Goal: Transaction & Acquisition: Purchase product/service

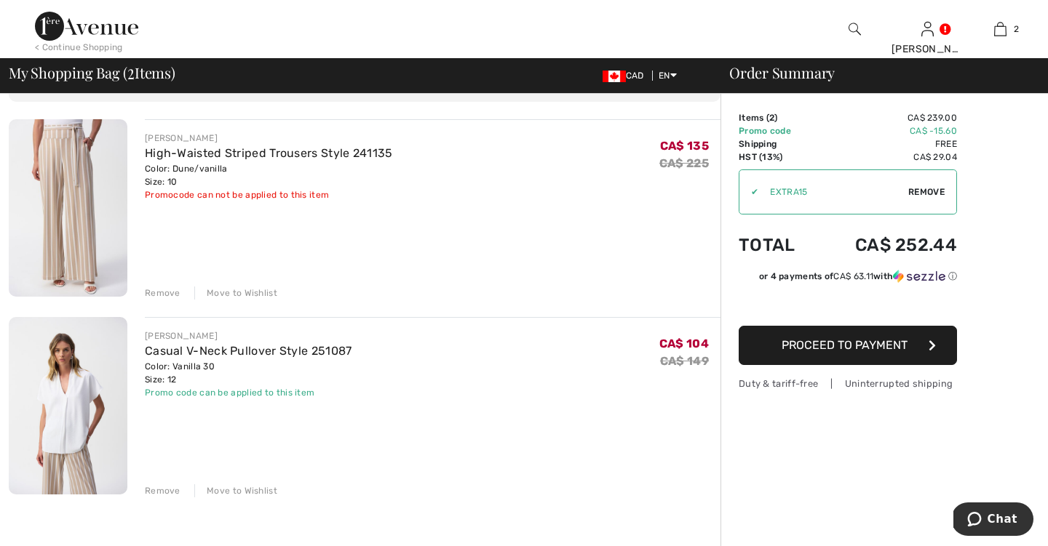
scroll to position [92, 0]
click at [920, 344] on button "Proceed to Payment" at bounding box center [847, 345] width 218 height 39
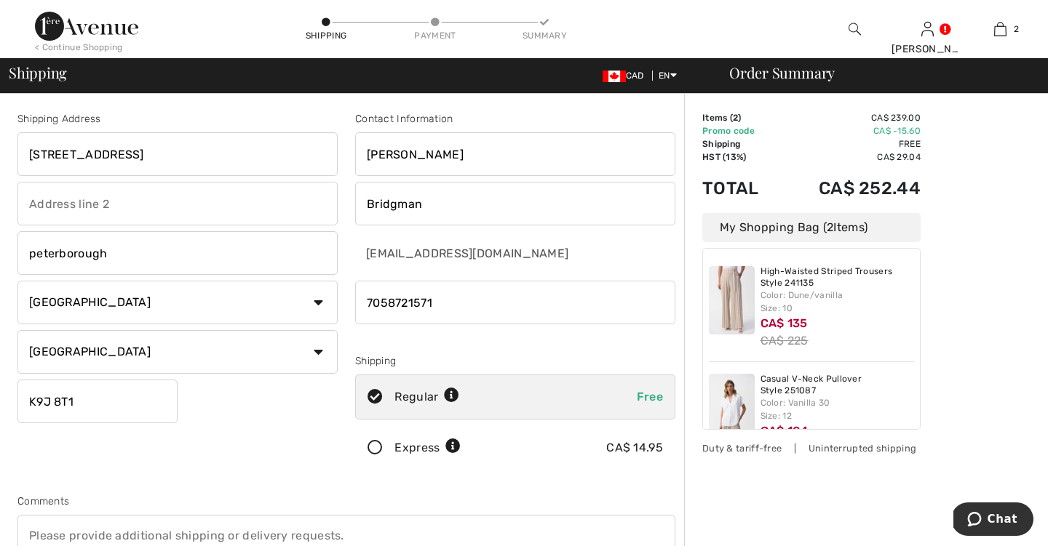
type input "7058721571"
type input "4"
type input "1414 Sherbrooke street, GH6"
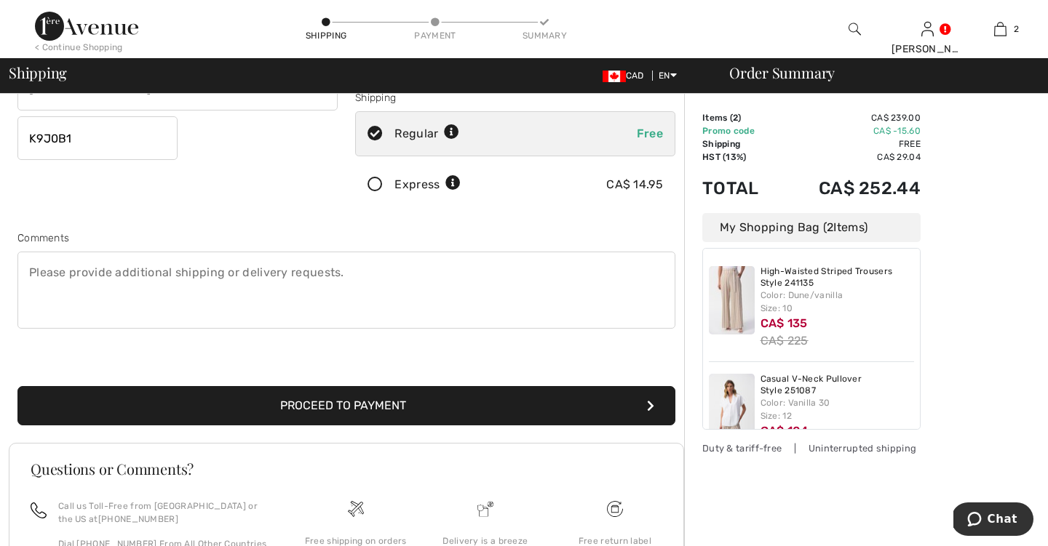
scroll to position [265, 0]
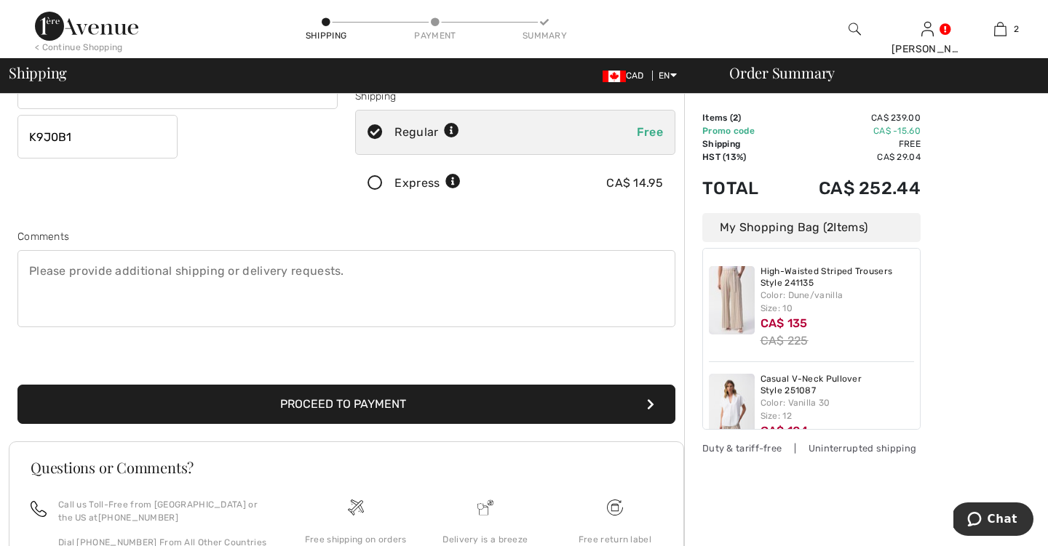
type input "K9J0B1"
click at [236, 402] on button "Proceed to Payment" at bounding box center [346, 404] width 658 height 39
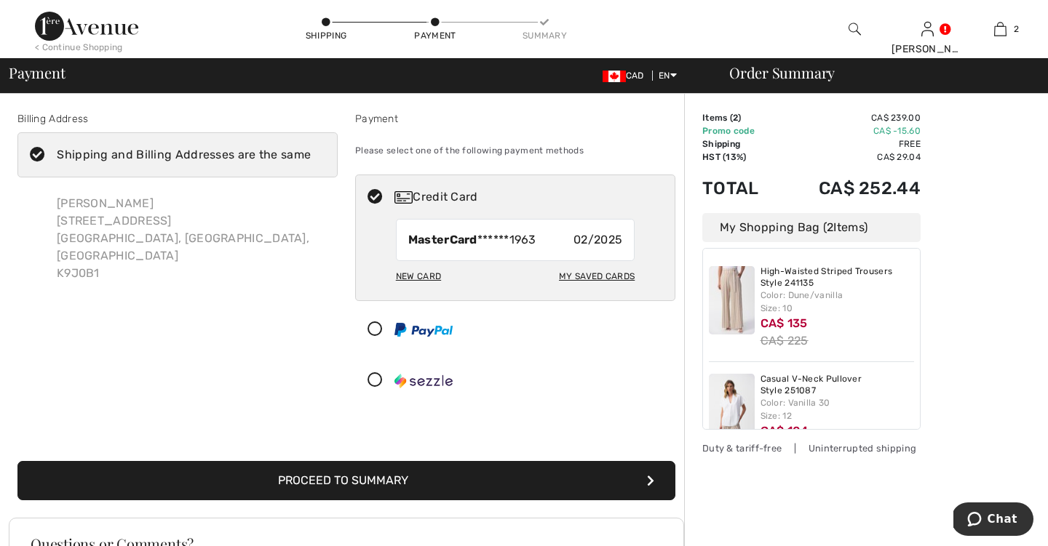
click at [584, 269] on div "My Saved Cards" at bounding box center [597, 276] width 76 height 25
radio input "true"
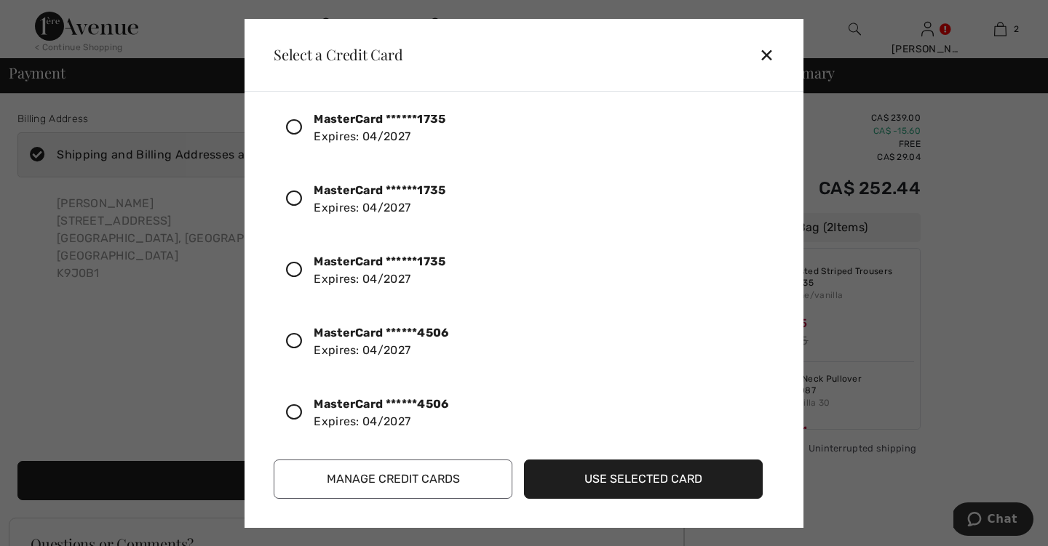
scroll to position [36, 0]
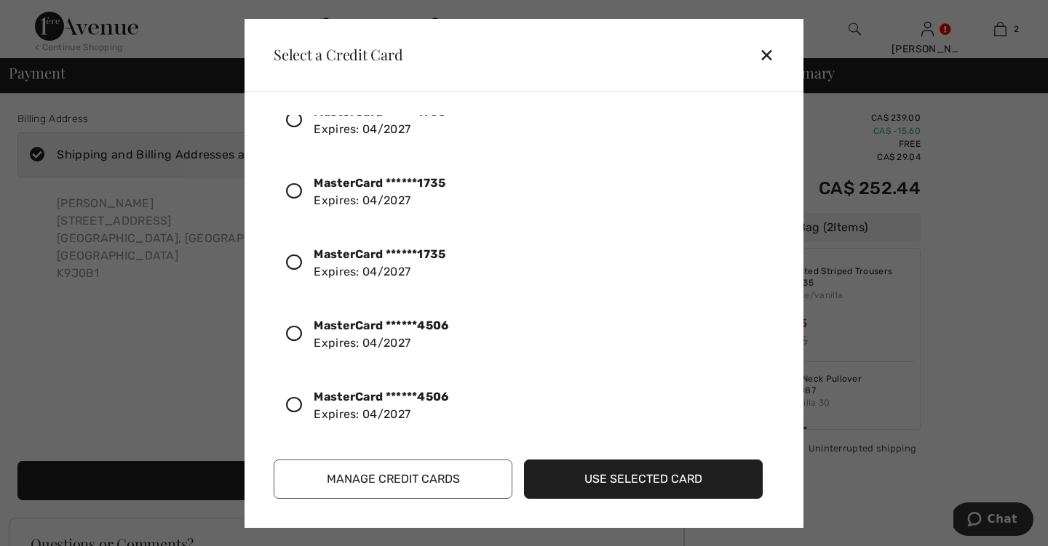
click at [298, 332] on icon at bounding box center [294, 334] width 16 height 16
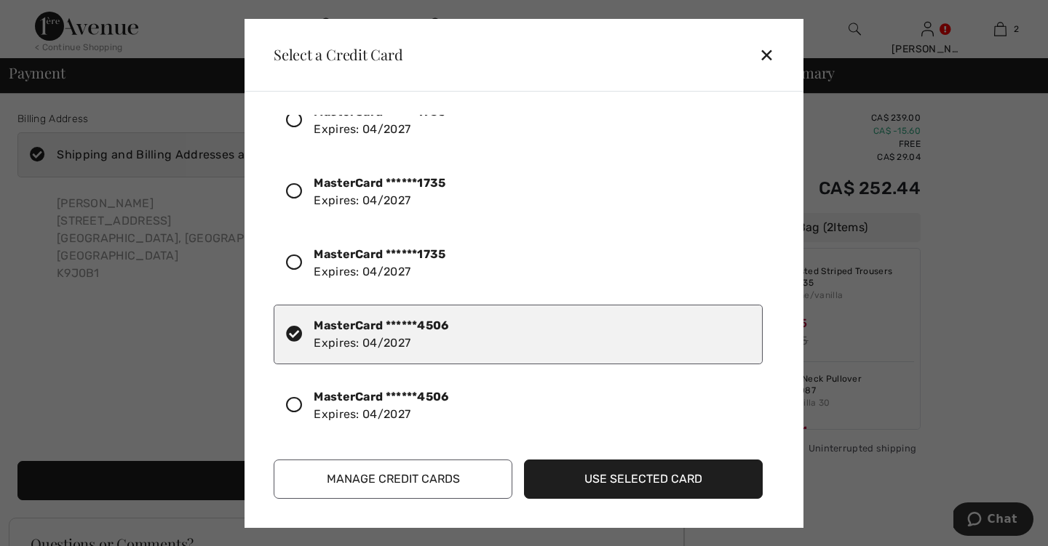
click at [605, 475] on button "Use Selected Card" at bounding box center [643, 479] width 239 height 39
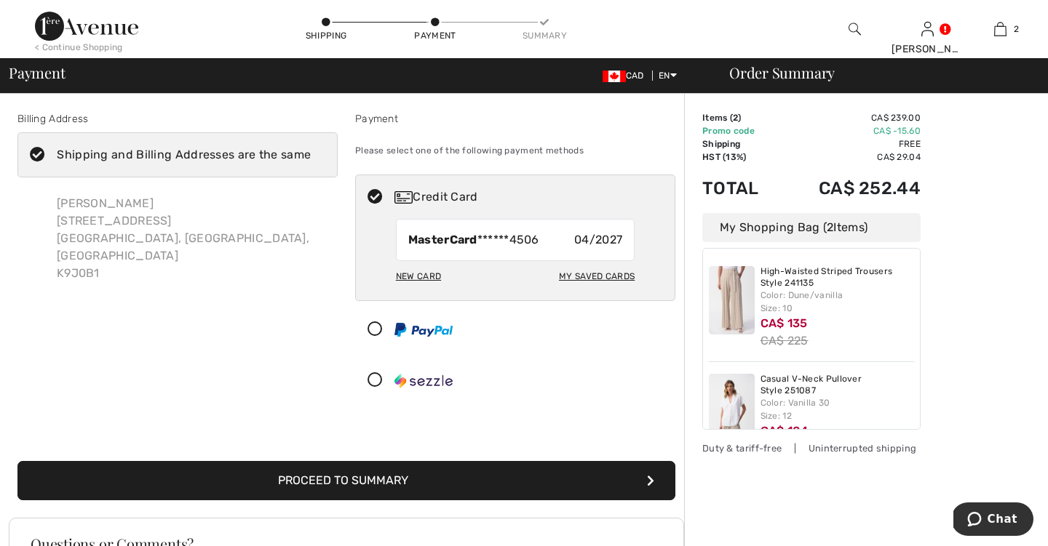
click at [502, 473] on button "Proceed to Summary" at bounding box center [346, 480] width 658 height 39
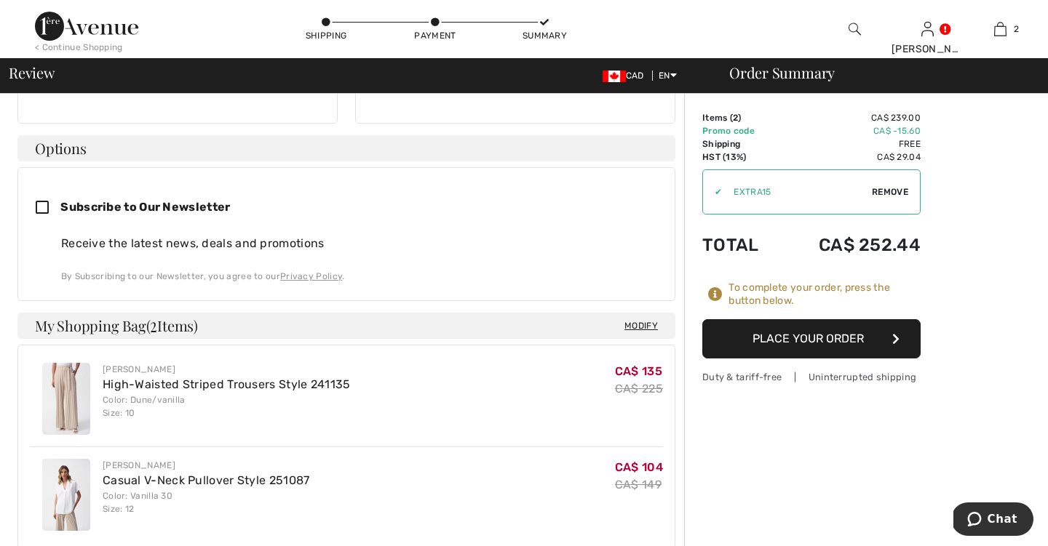
scroll to position [335, 0]
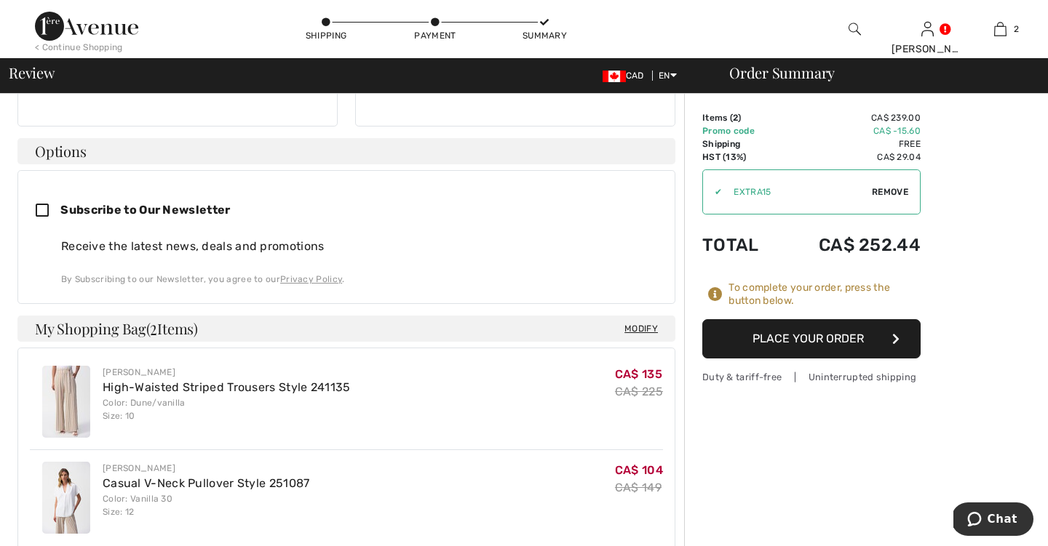
click at [779, 336] on button "Place Your Order" at bounding box center [811, 338] width 218 height 39
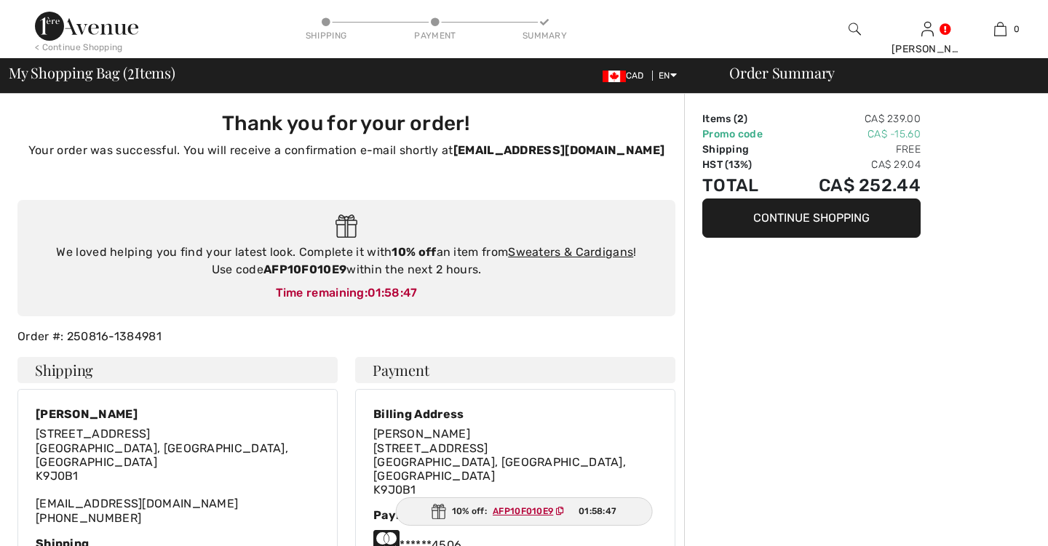
checkbox input "true"
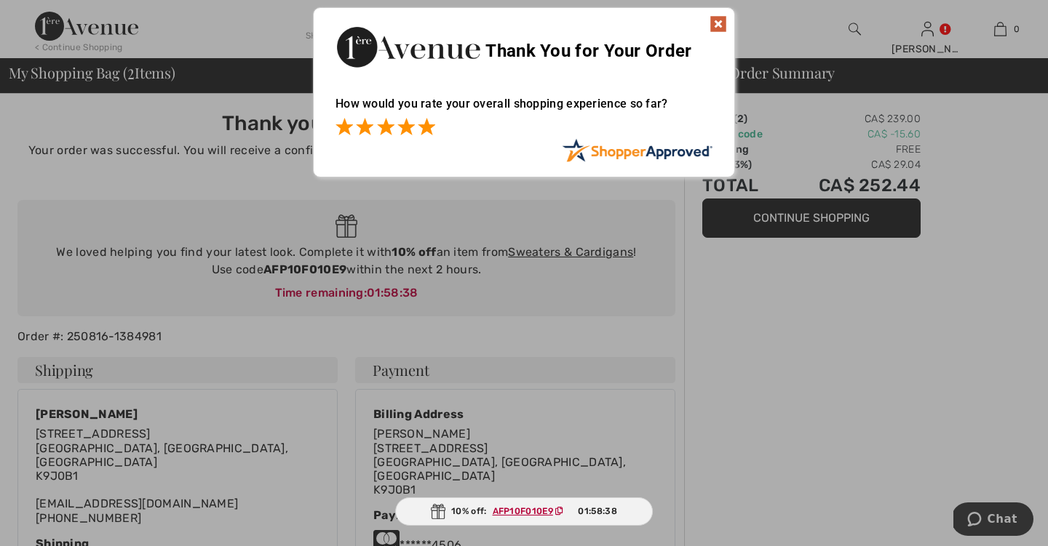
click at [432, 128] on span at bounding box center [426, 126] width 17 height 17
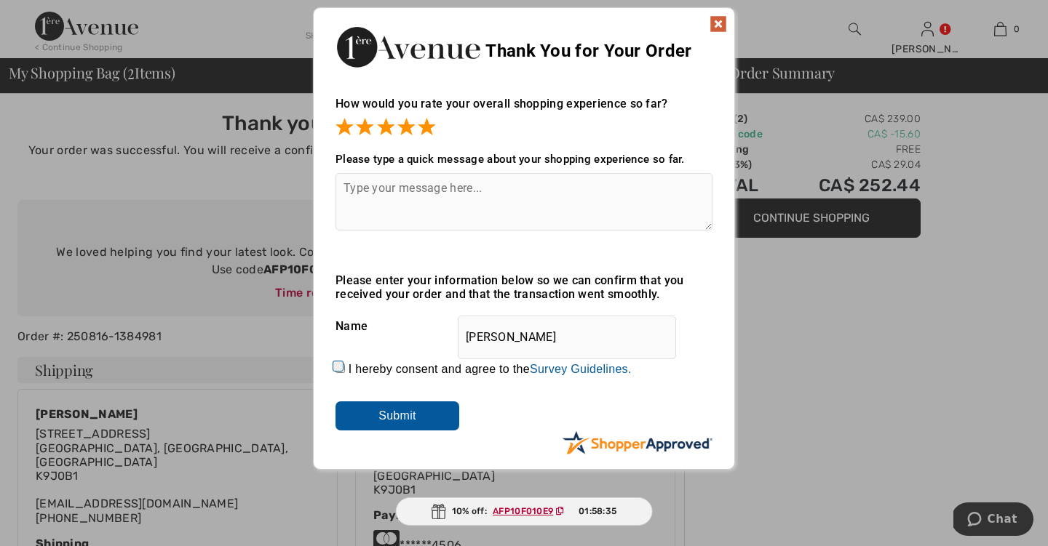
click at [717, 25] on img at bounding box center [717, 23] width 17 height 17
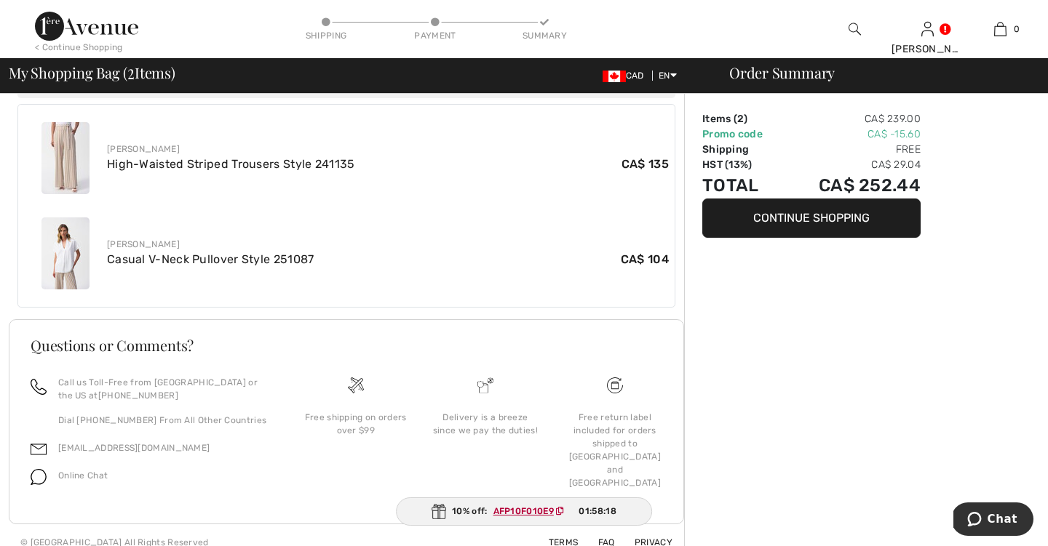
scroll to position [531, 0]
click at [902, 213] on button "Continue Shopping" at bounding box center [811, 218] width 218 height 39
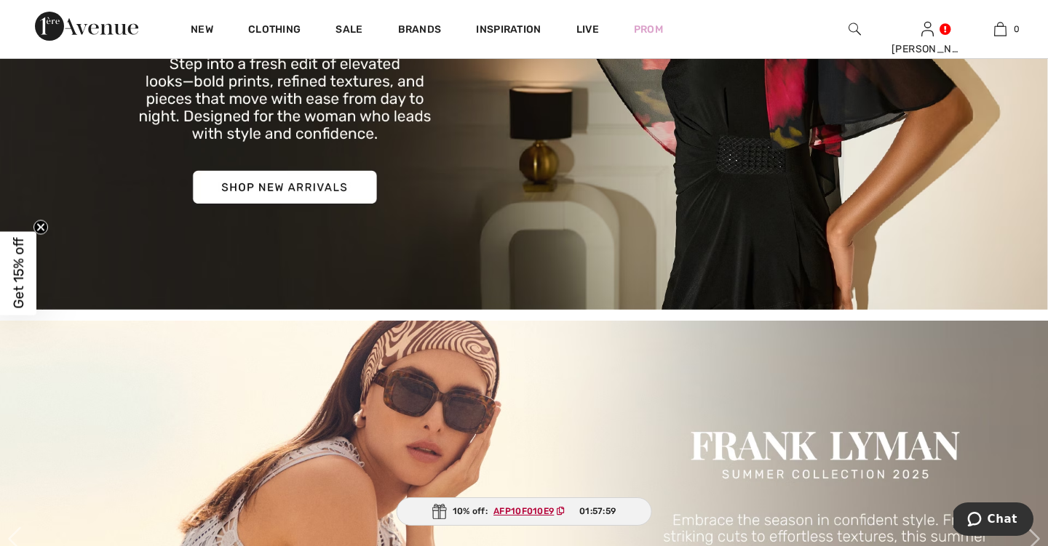
scroll to position [343, 0]
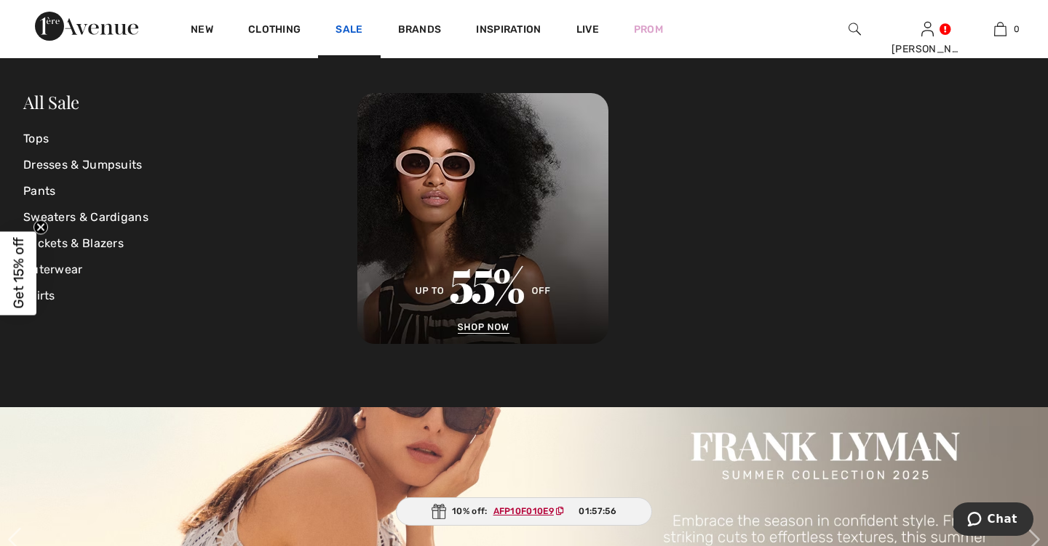
click at [354, 32] on link "Sale" at bounding box center [348, 30] width 27 height 15
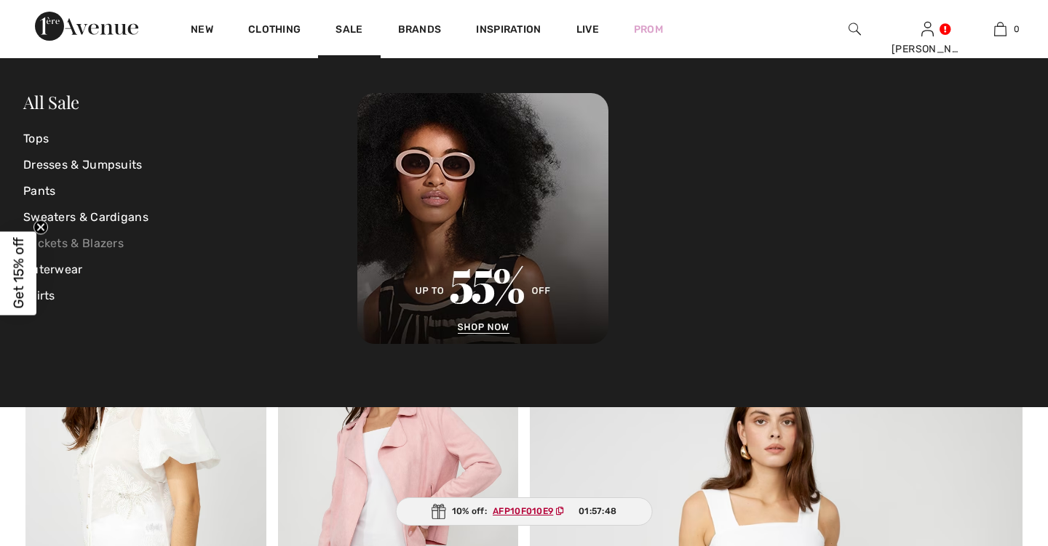
checkbox input "true"
click at [44, 189] on link "Pants" at bounding box center [190, 191] width 334 height 26
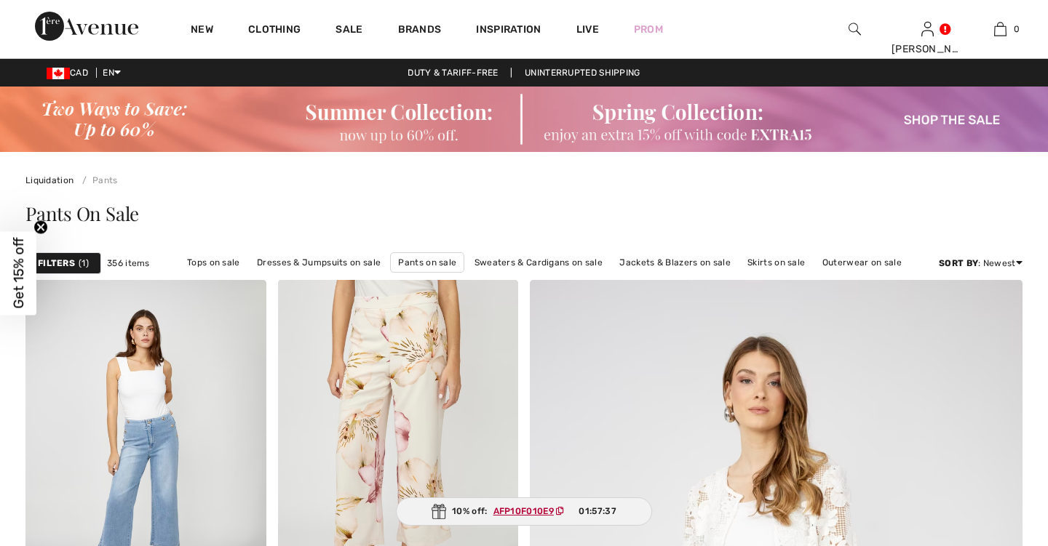
checkbox input "true"
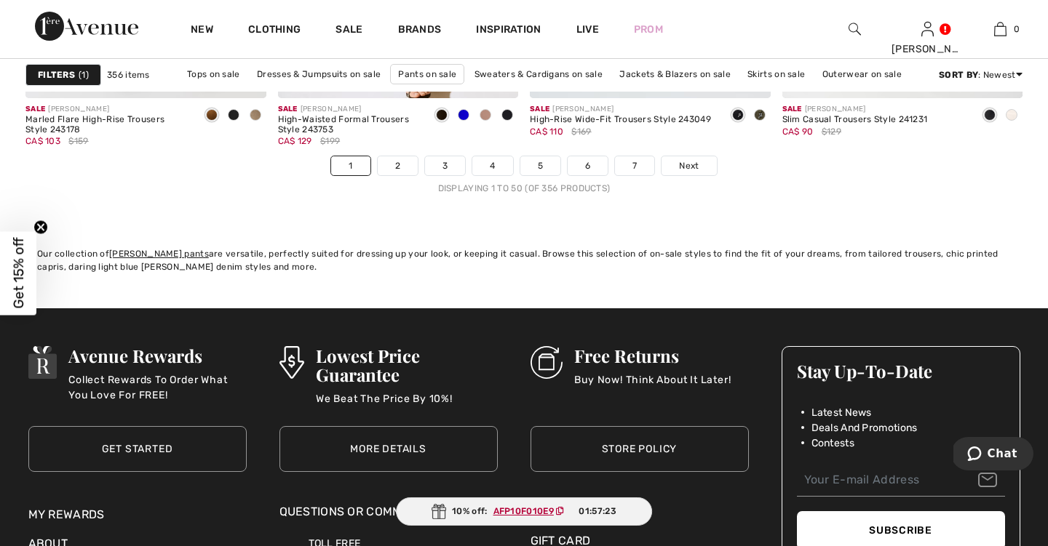
scroll to position [6672, 0]
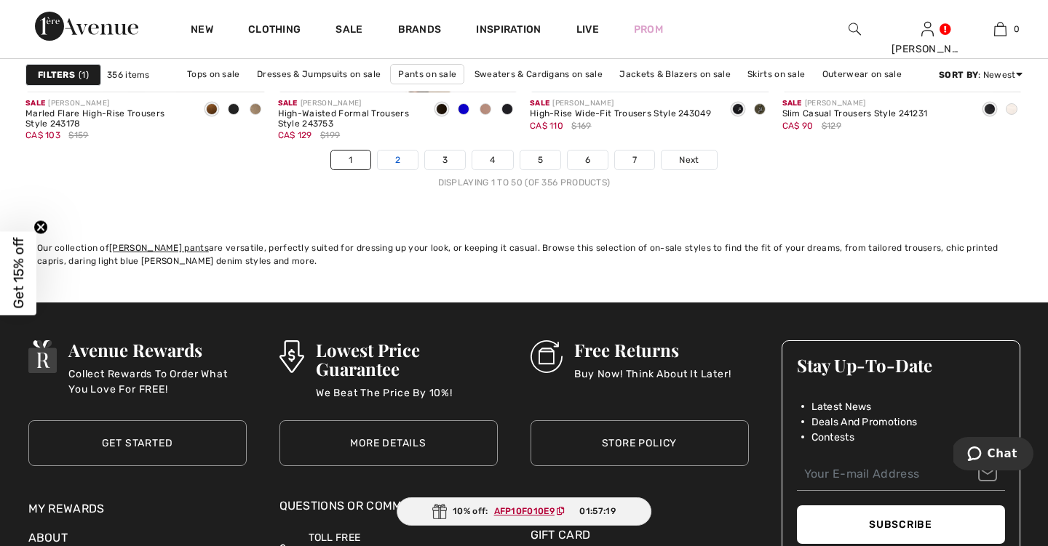
click at [393, 160] on link "2" at bounding box center [398, 160] width 40 height 19
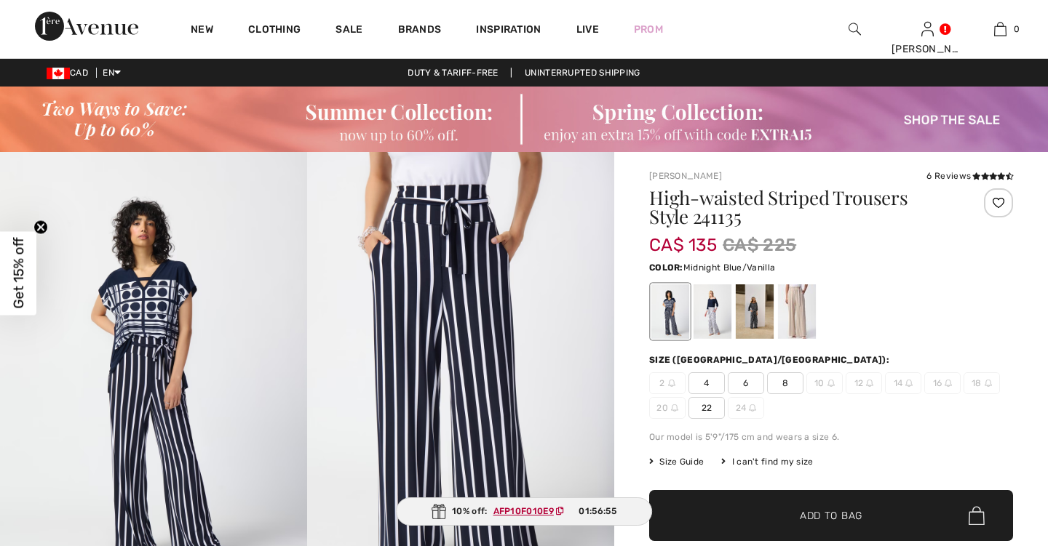
click at [790, 284] on div at bounding box center [797, 311] width 38 height 55
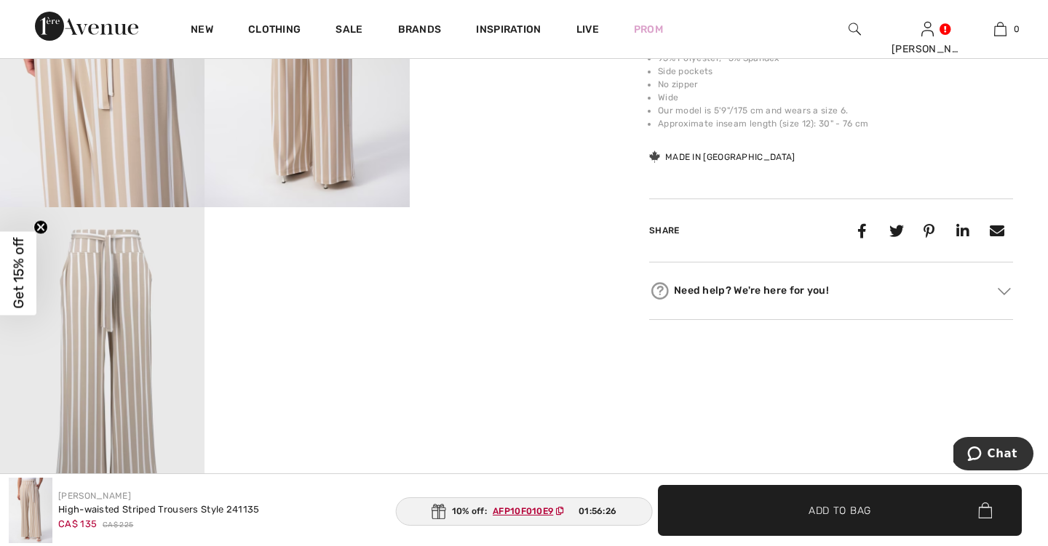
scroll to position [706, 0]
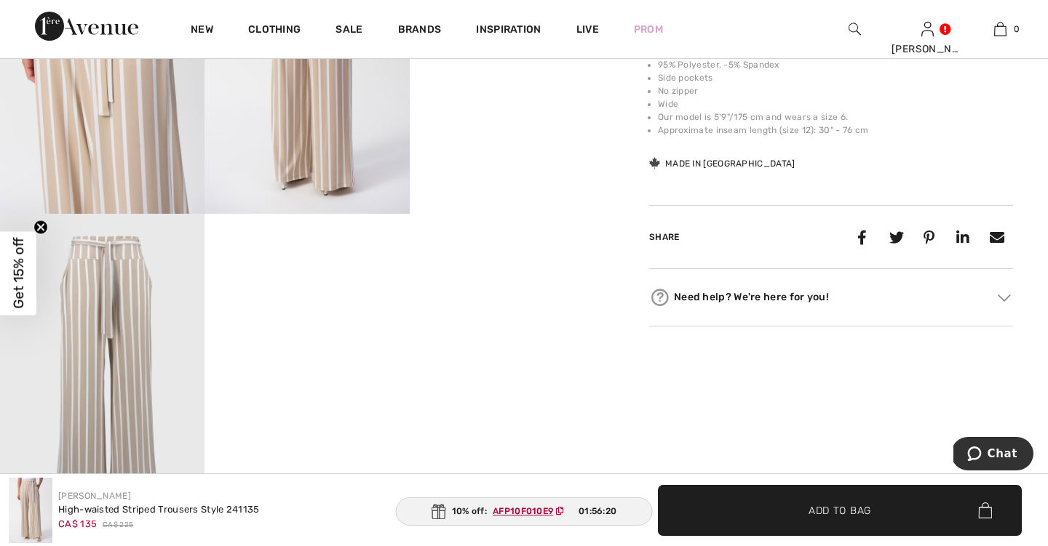
click at [701, 236] on div "Share" at bounding box center [679, 237] width 60 height 13
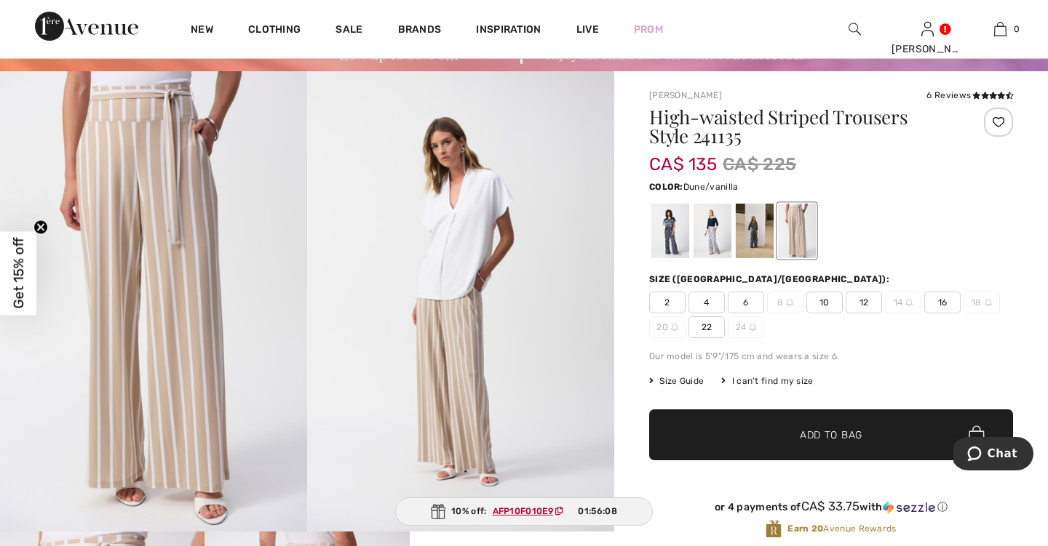
scroll to position [81, 0]
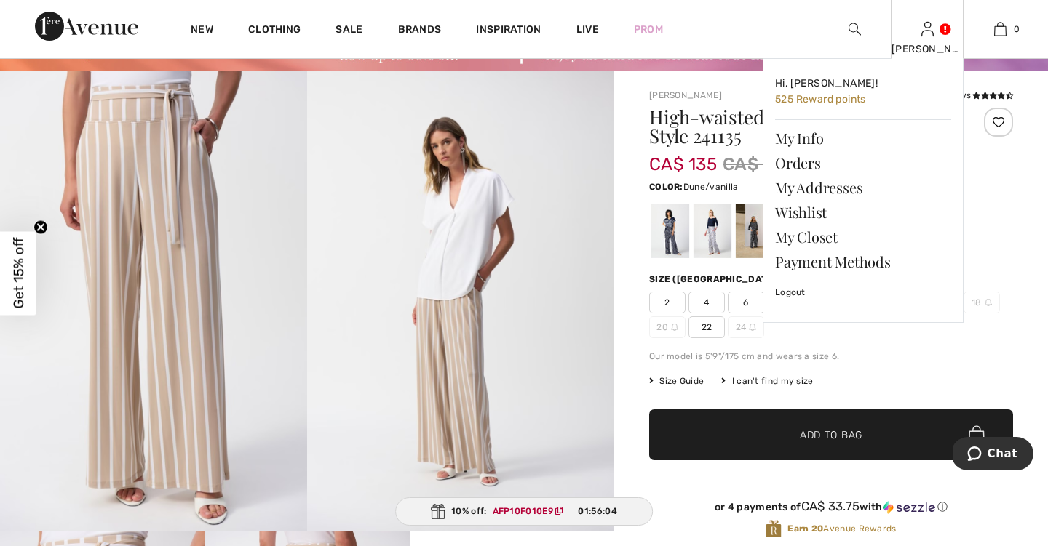
click at [933, 28] on link at bounding box center [927, 29] width 12 height 14
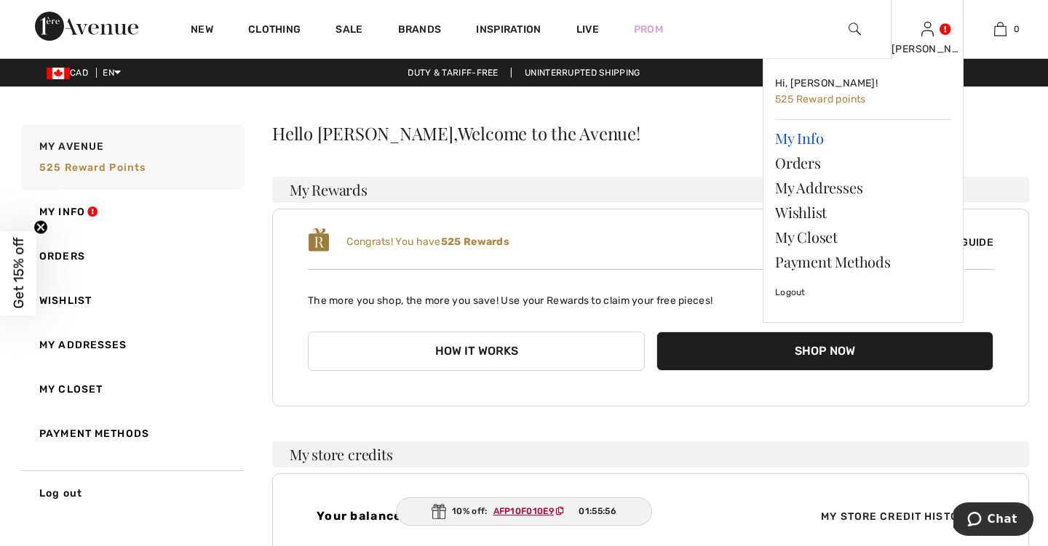
click at [818, 138] on link "My Info" at bounding box center [863, 138] width 176 height 25
click at [821, 186] on link "My Addresses" at bounding box center [863, 187] width 176 height 25
